Goal: Task Accomplishment & Management: Use online tool/utility

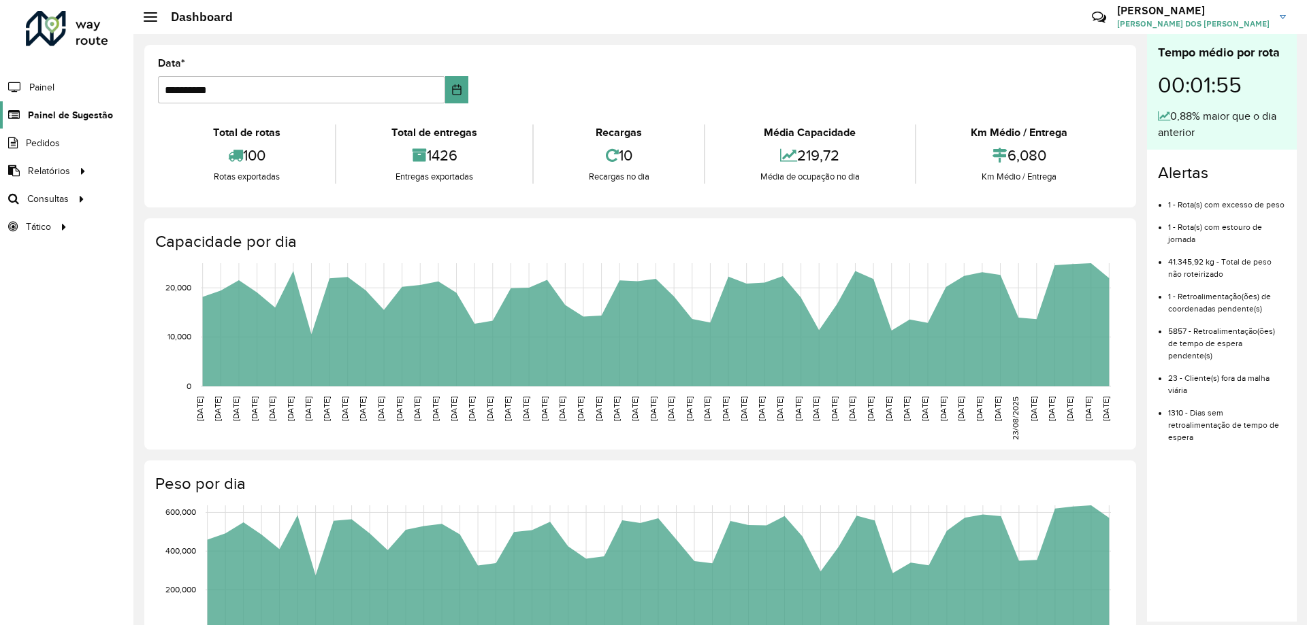
click at [80, 114] on span "Painel de Sugestão" at bounding box center [70, 115] width 85 height 14
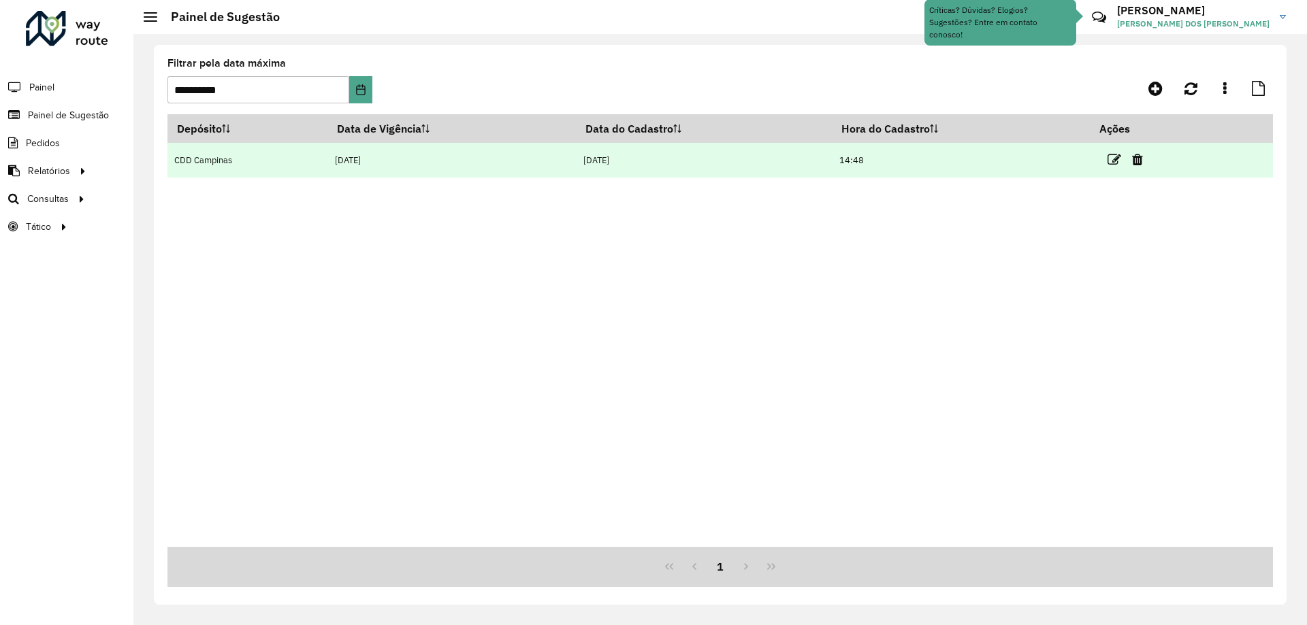
click at [798, 160] on td "[DATE]" at bounding box center [704, 160] width 256 height 35
drag, startPoint x: 342, startPoint y: 165, endPoint x: 365, endPoint y: 165, distance: 23.2
click at [343, 165] on td "[DATE]" at bounding box center [452, 160] width 248 height 35
click at [1116, 151] on link at bounding box center [1114, 159] width 14 height 18
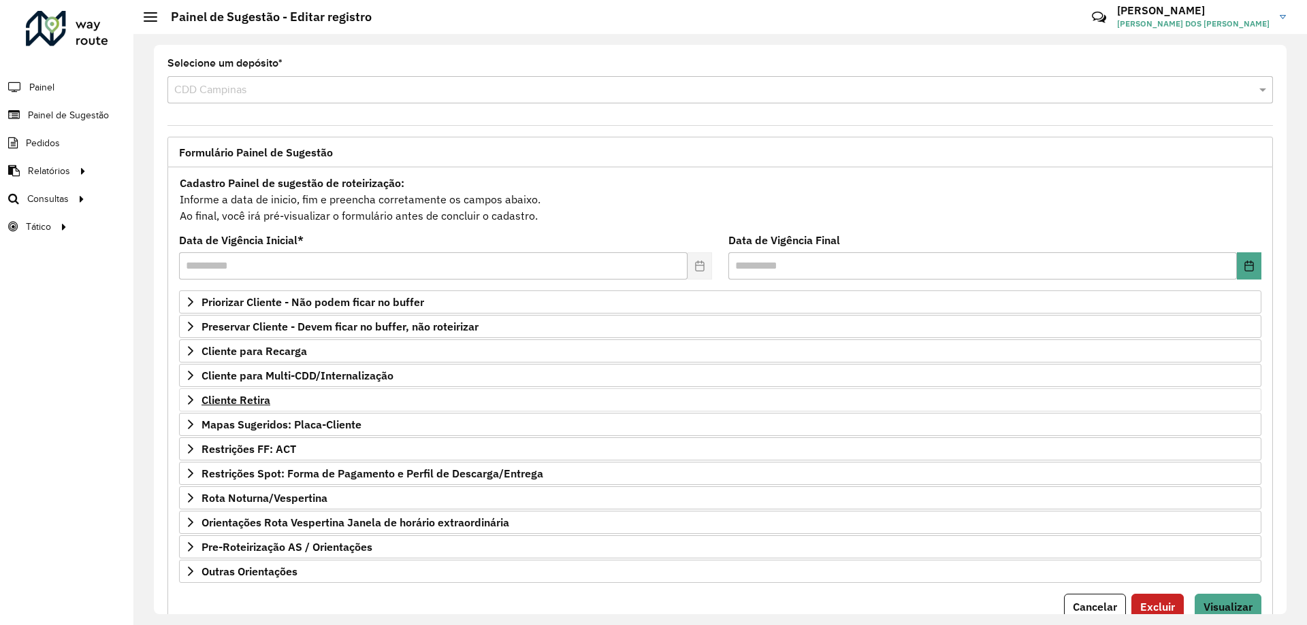
scroll to position [53, 0]
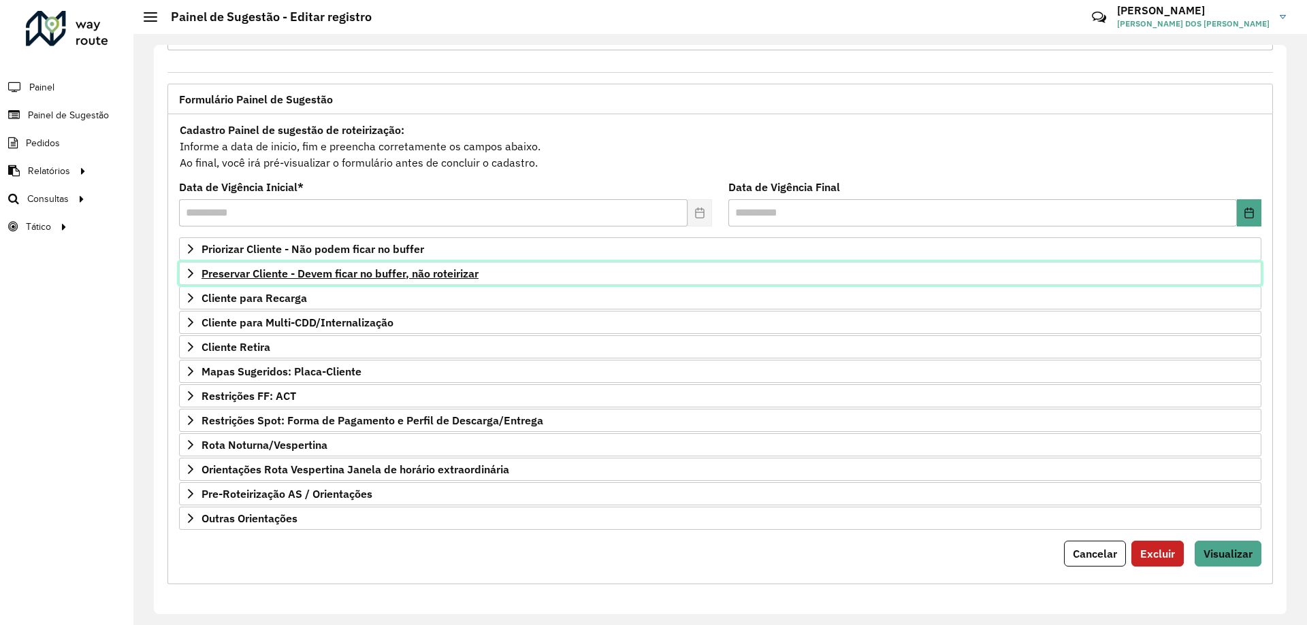
click at [325, 274] on span "Preservar Cliente - Devem ficar no buffer, não roteirizar" at bounding box center [339, 273] width 277 height 11
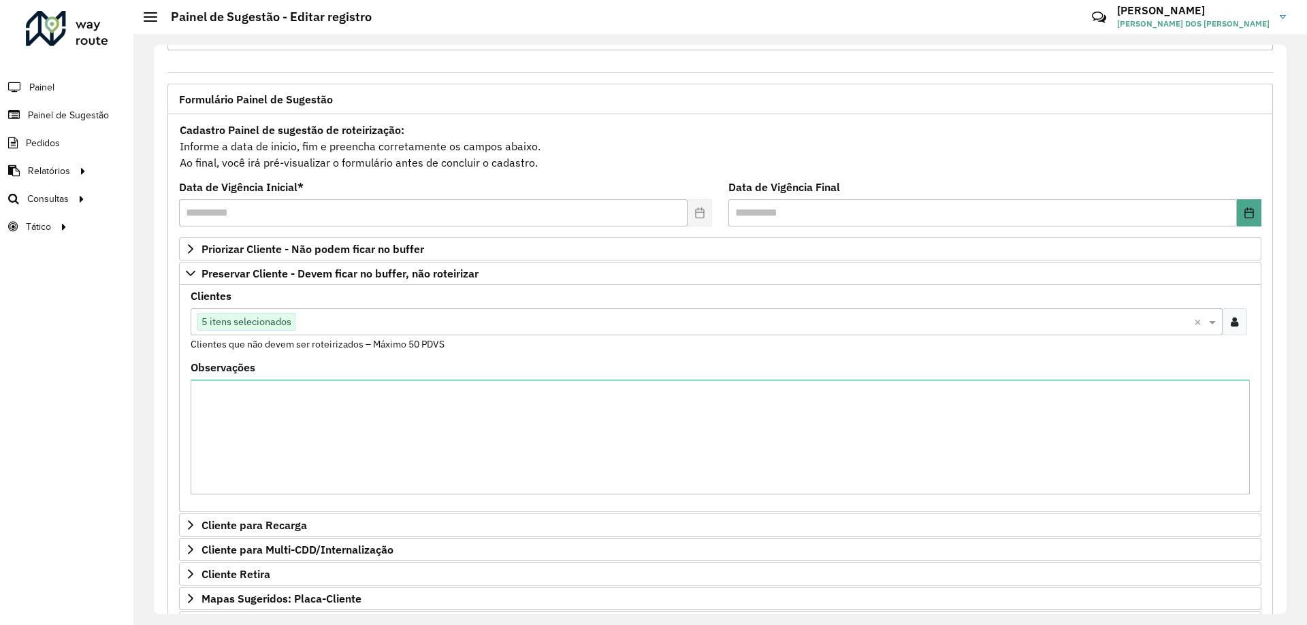
click at [384, 318] on input "text" at bounding box center [744, 322] width 898 height 16
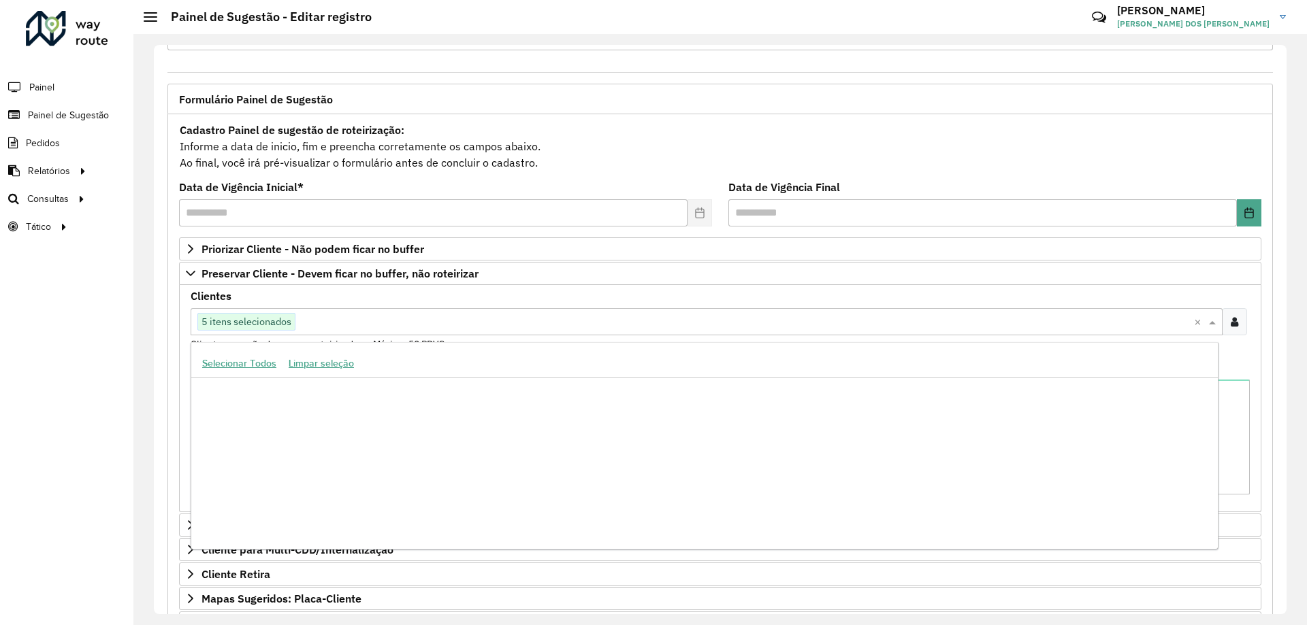
scroll to position [26173, 0]
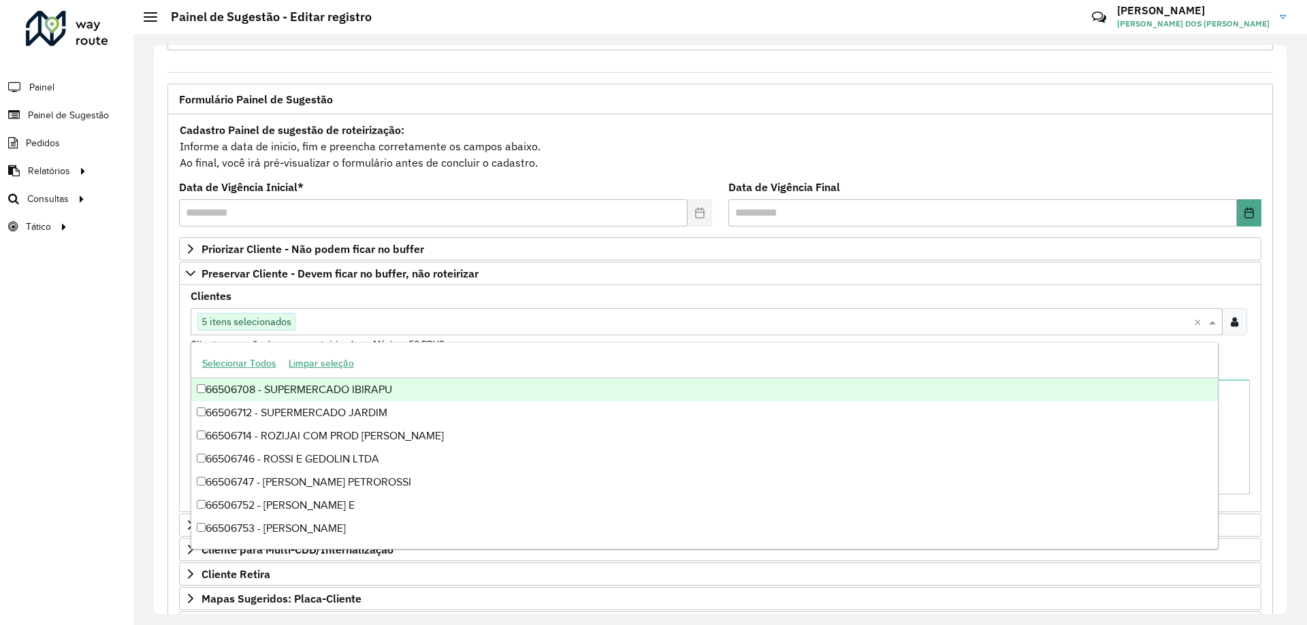
paste input "****"
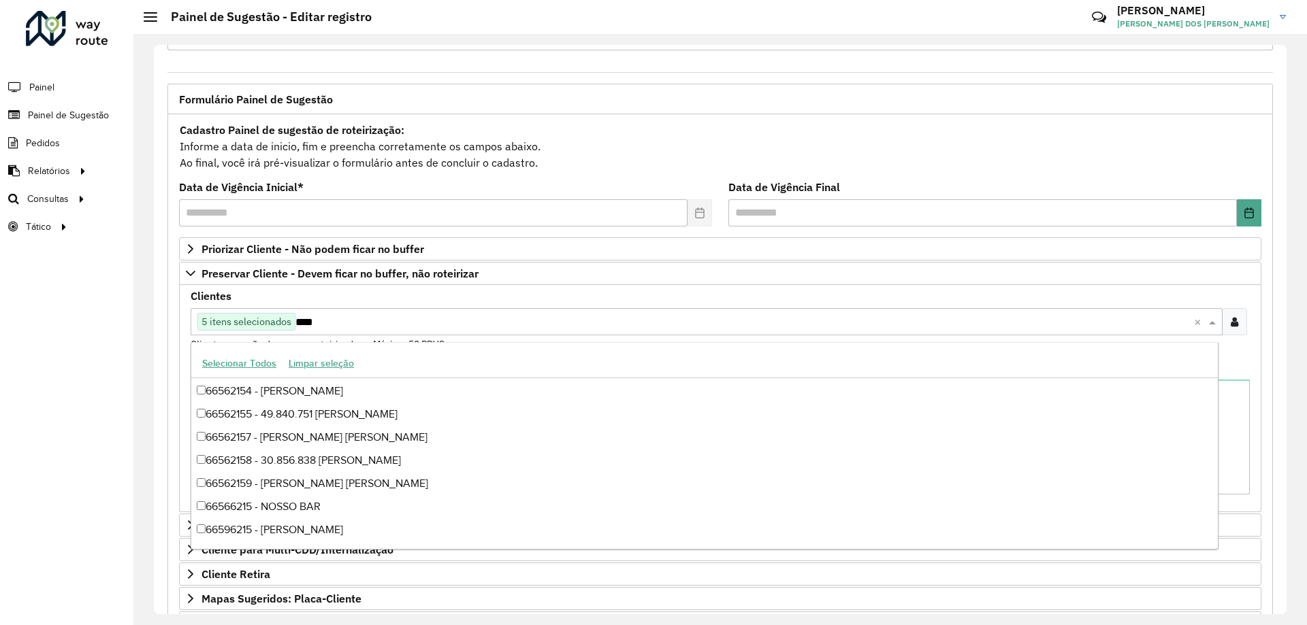
scroll to position [48, 0]
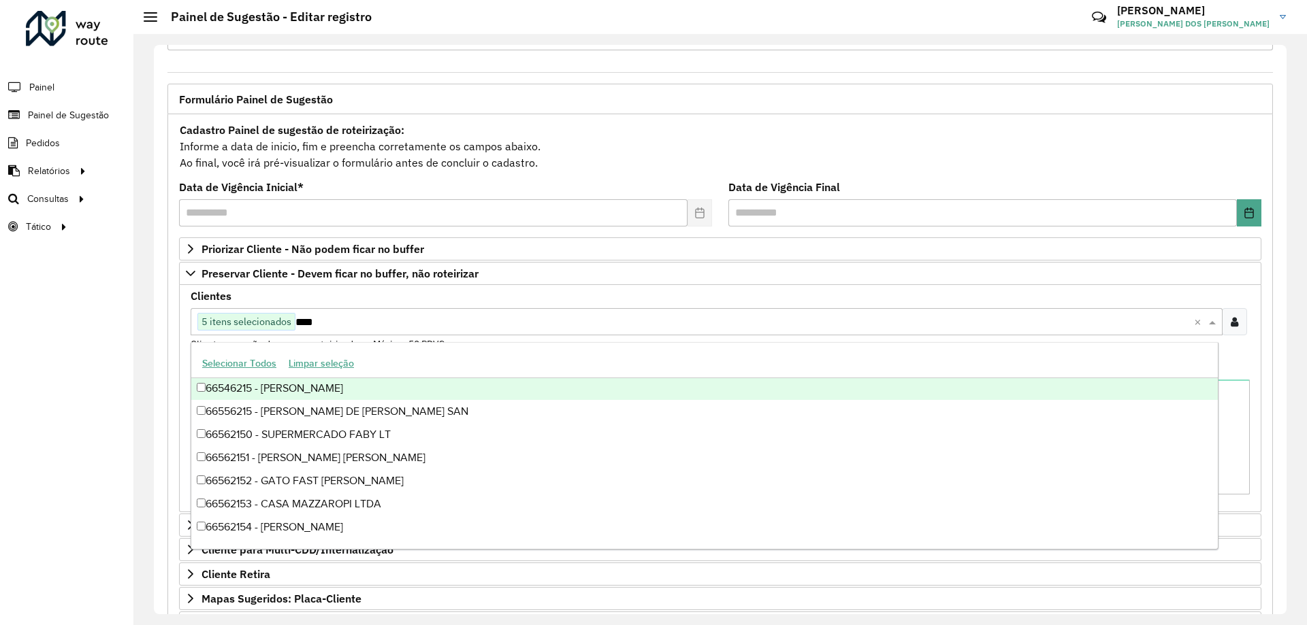
type input "****"
click at [354, 317] on input "text" at bounding box center [744, 322] width 898 height 16
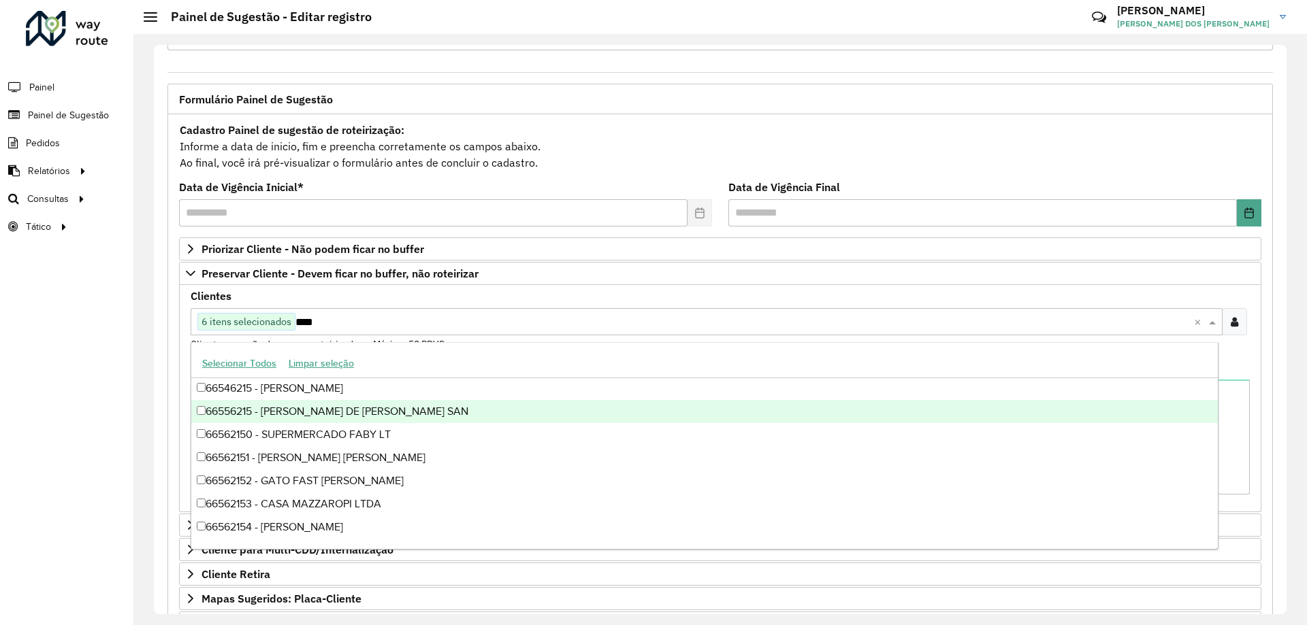
scroll to position [0, 0]
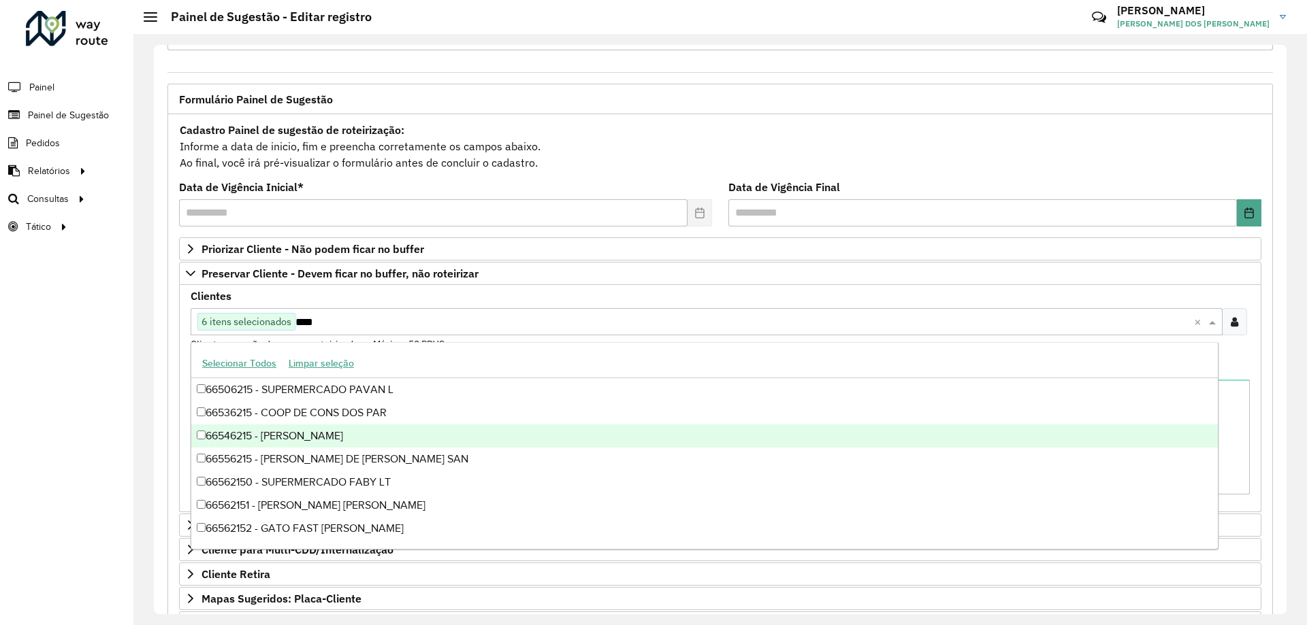
type input "****"
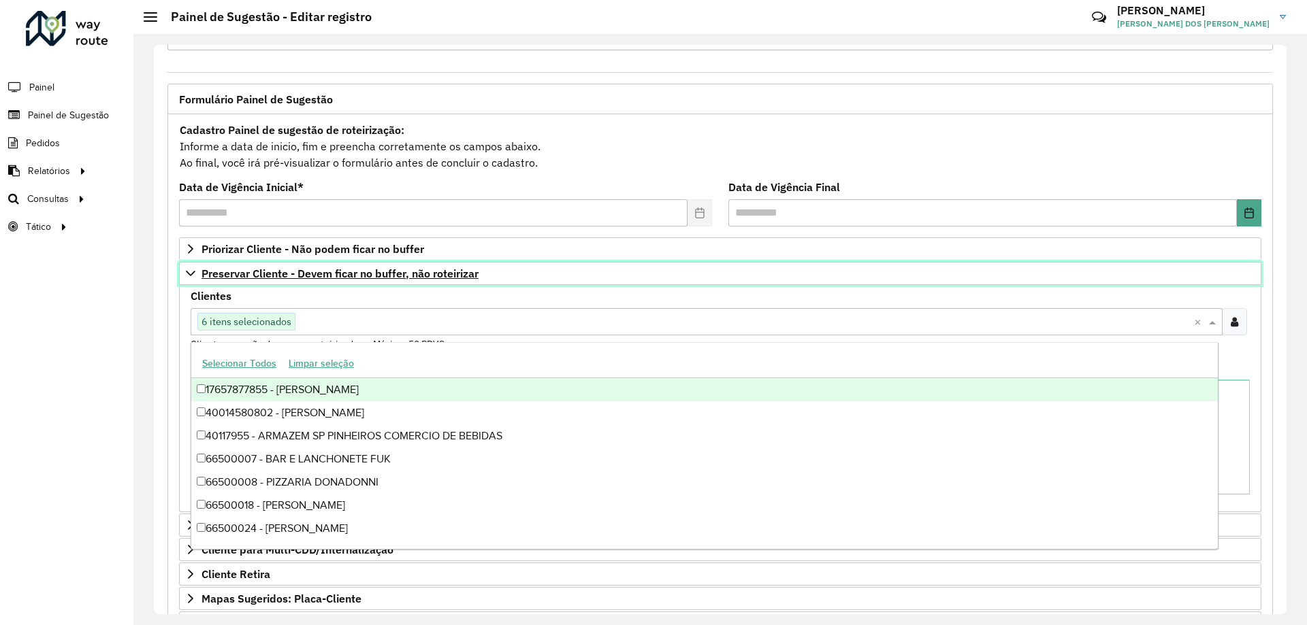
click at [628, 280] on link "Preservar Cliente - Devem ficar no buffer, não roteirizar" at bounding box center [720, 273] width 1082 height 23
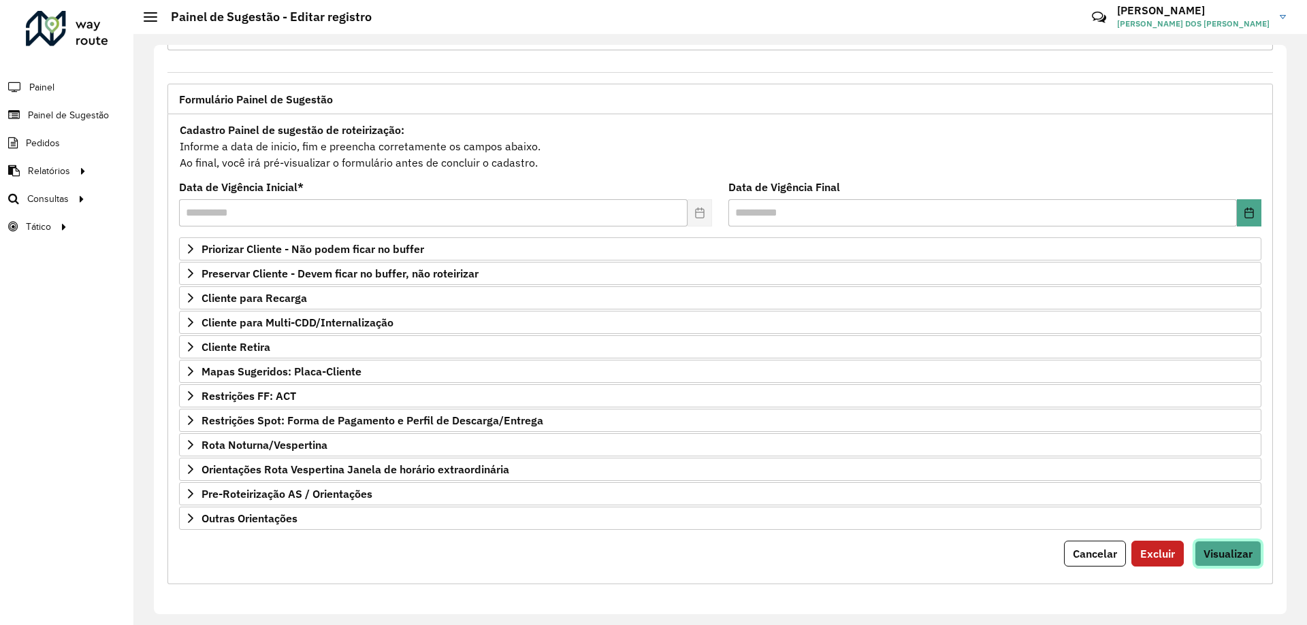
click at [1229, 546] on button "Visualizar" at bounding box center [1228, 554] width 67 height 26
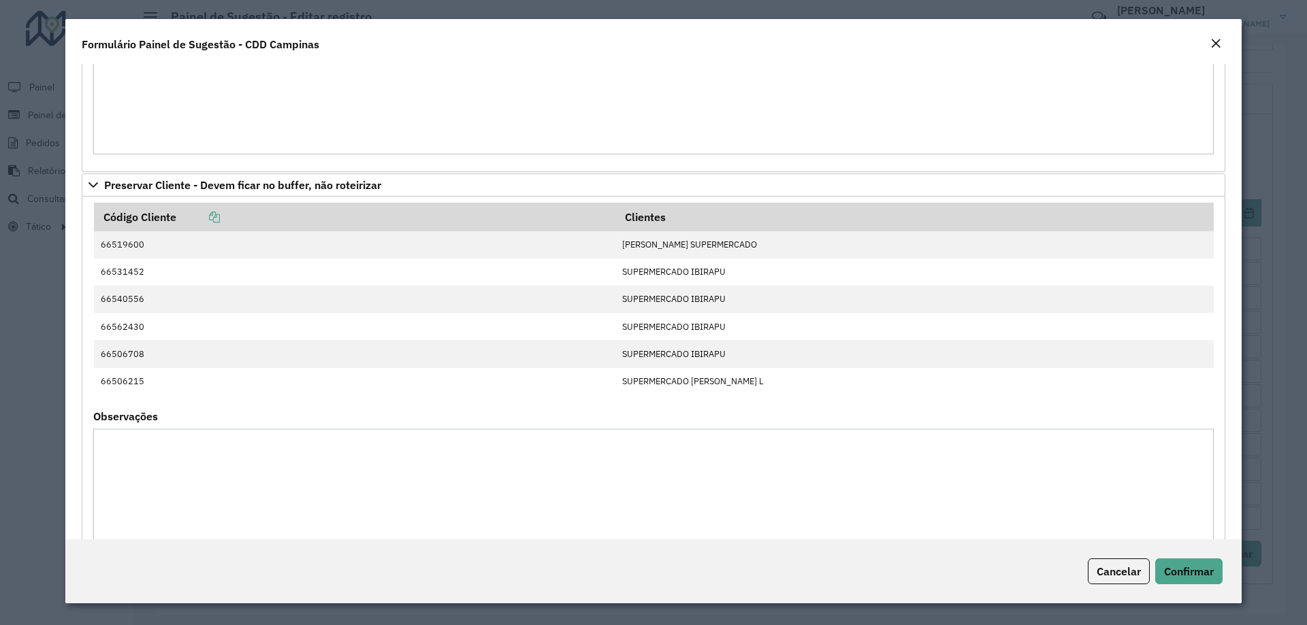
scroll to position [244, 0]
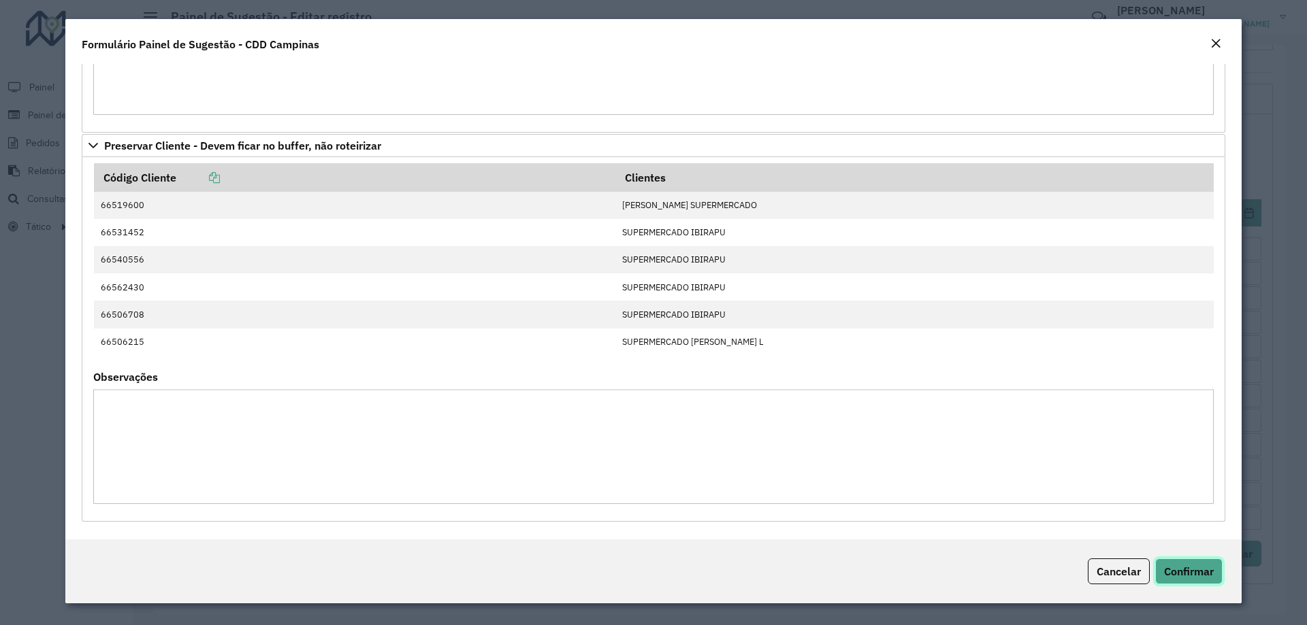
click at [1172, 566] on span "Confirmar" at bounding box center [1189, 572] width 50 height 14
